Goal: Check status: Check status

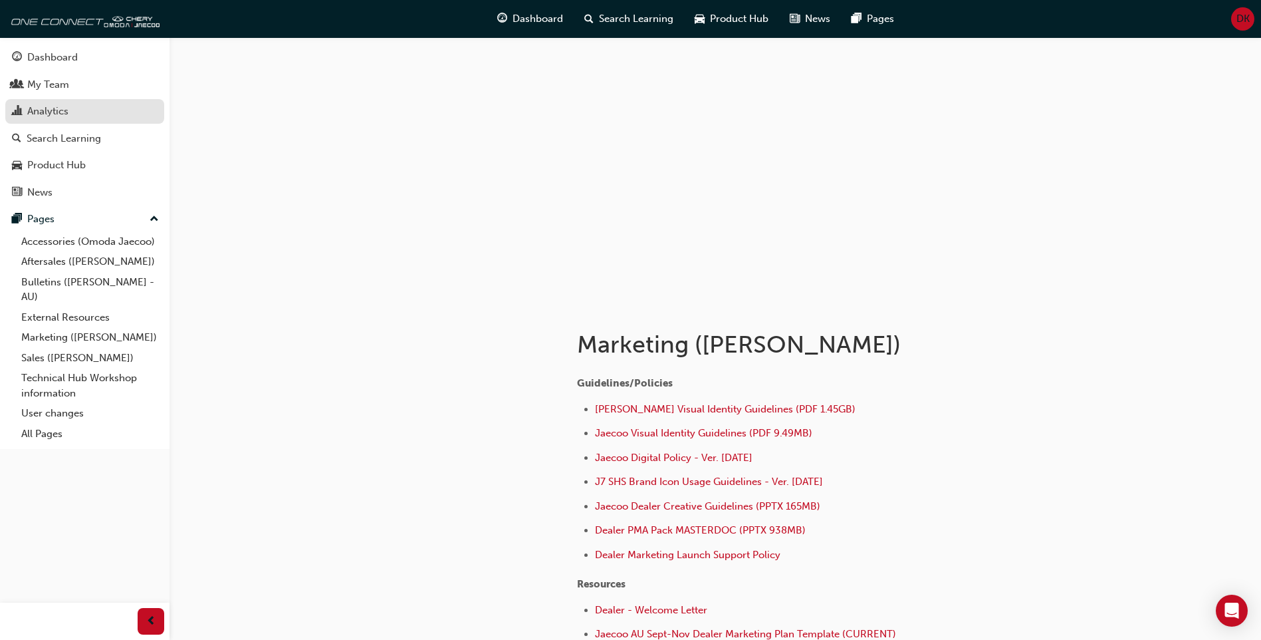
click at [82, 106] on div "Analytics" at bounding box center [85, 111] width 146 height 17
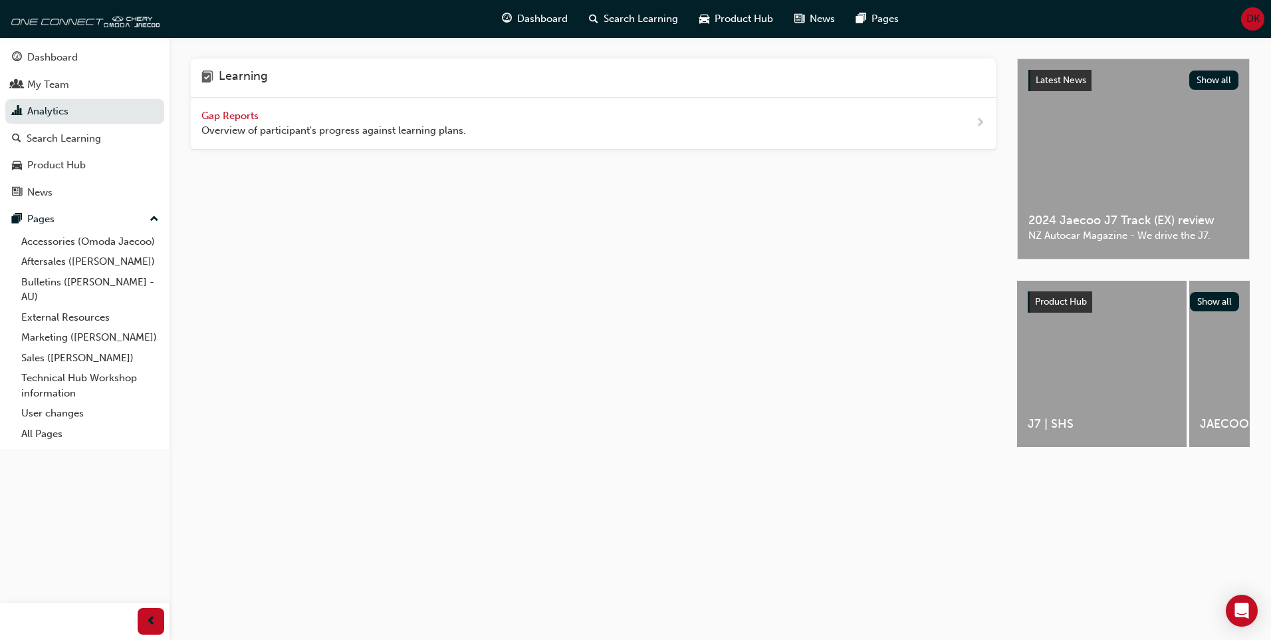
click at [242, 111] on span "Gap Reports" at bounding box center [231, 116] width 60 height 12
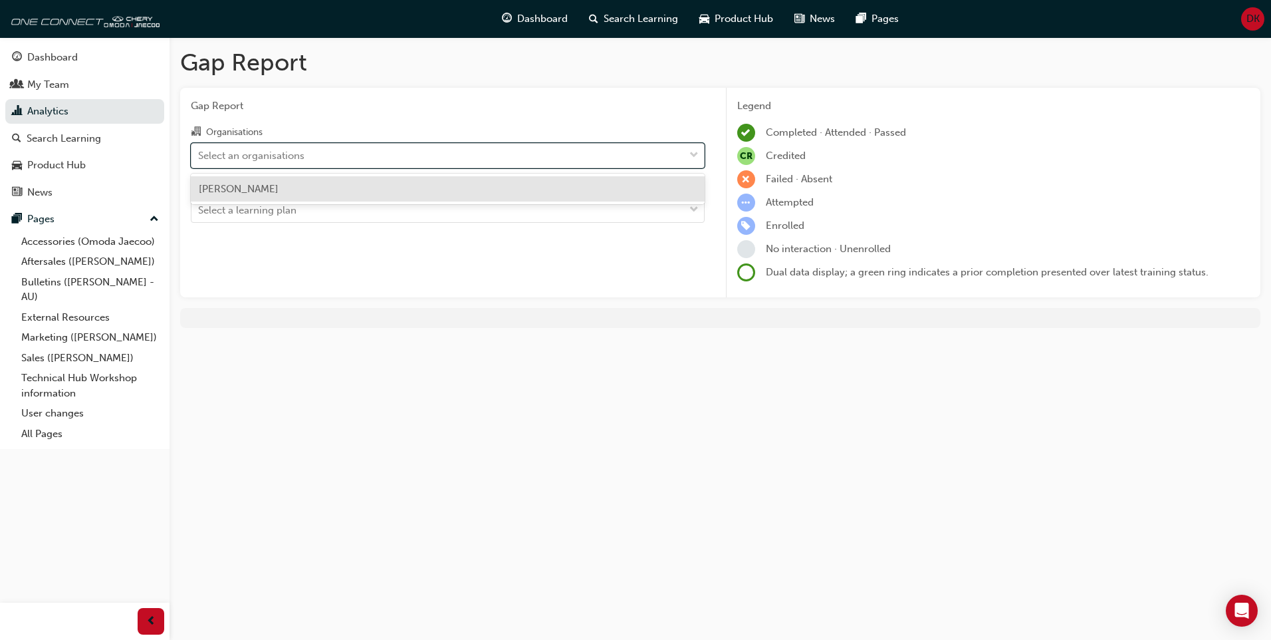
click at [239, 149] on div "Select an organisations" at bounding box center [251, 155] width 106 height 15
click at [199, 149] on input "Organisations option [PERSON_NAME] focused, 1 of 1. 1 result available. Use Up …" at bounding box center [198, 154] width 1 height 11
click at [246, 192] on span "[PERSON_NAME]" at bounding box center [239, 189] width 80 height 12
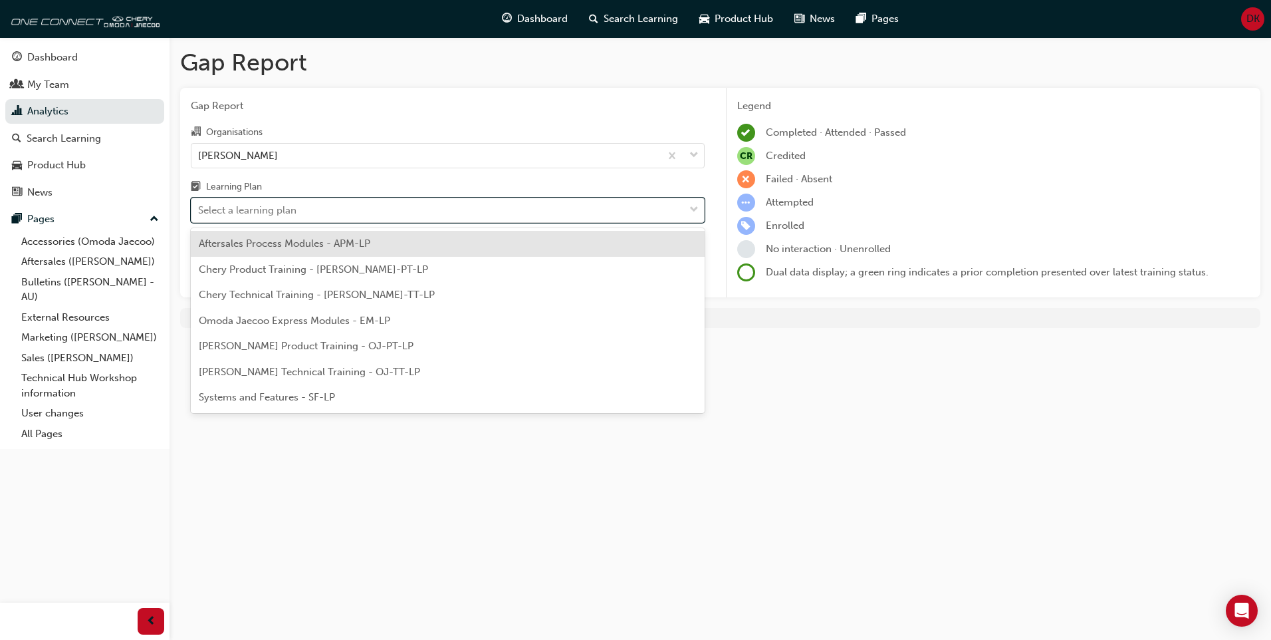
click at [247, 211] on div "Select a learning plan" at bounding box center [247, 210] width 98 height 15
click at [199, 211] on input "Learning Plan option Aftersales Process Modules - APM-LP focused, 1 of 7. 7 res…" at bounding box center [198, 209] width 1 height 11
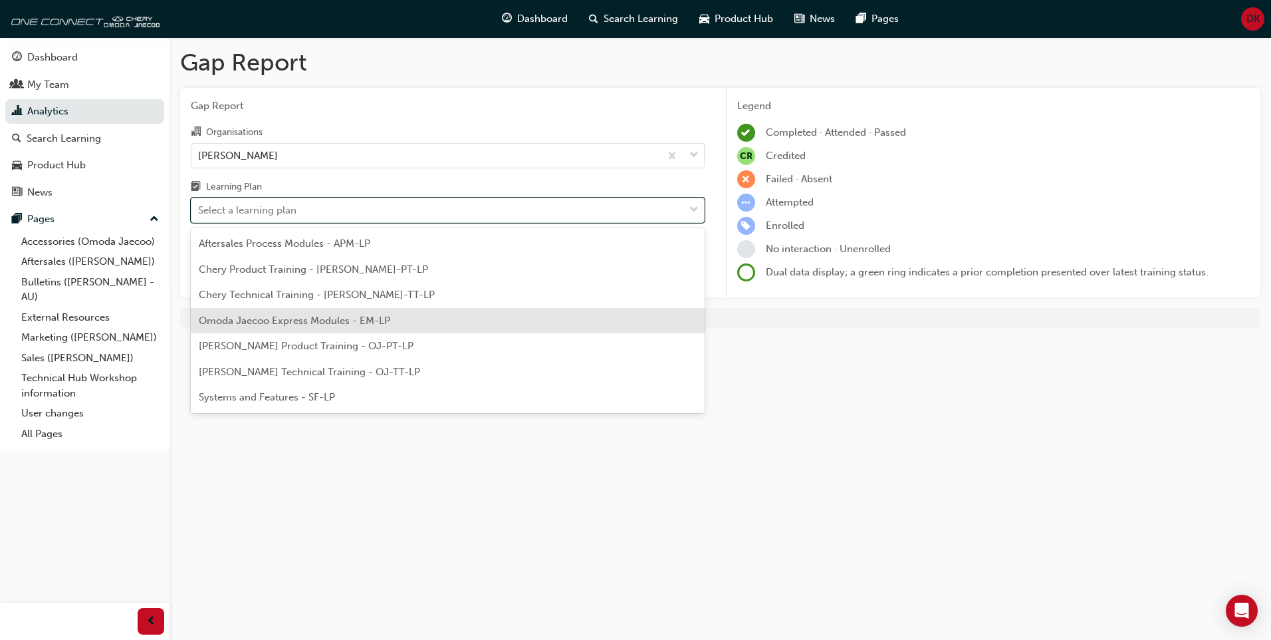
click at [306, 312] on div "Omoda Jaecoo Express Modules - EM-LP" at bounding box center [448, 321] width 514 height 26
